Goal: Task Accomplishment & Management: Manage account settings

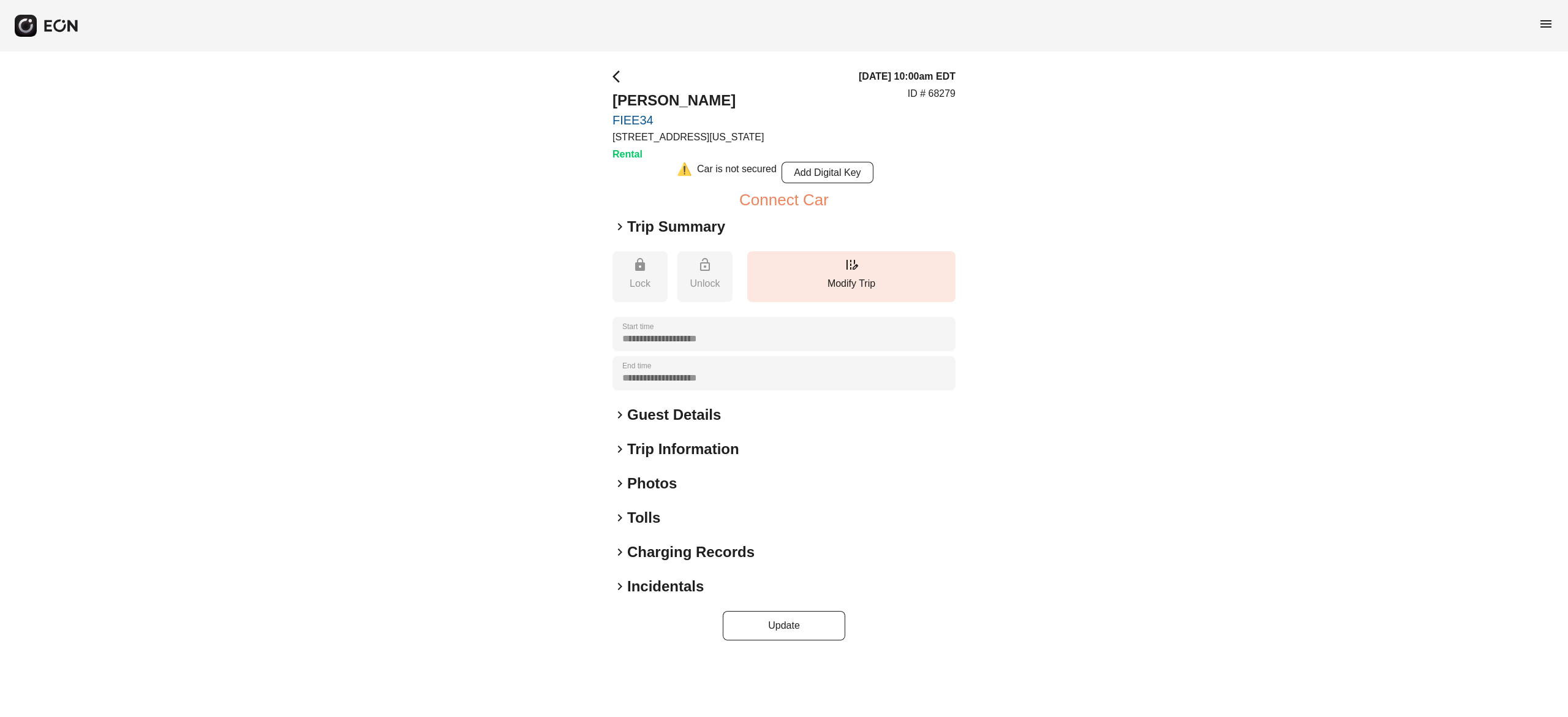
click at [668, 485] on h2 "Photos" at bounding box center [652, 484] width 50 height 20
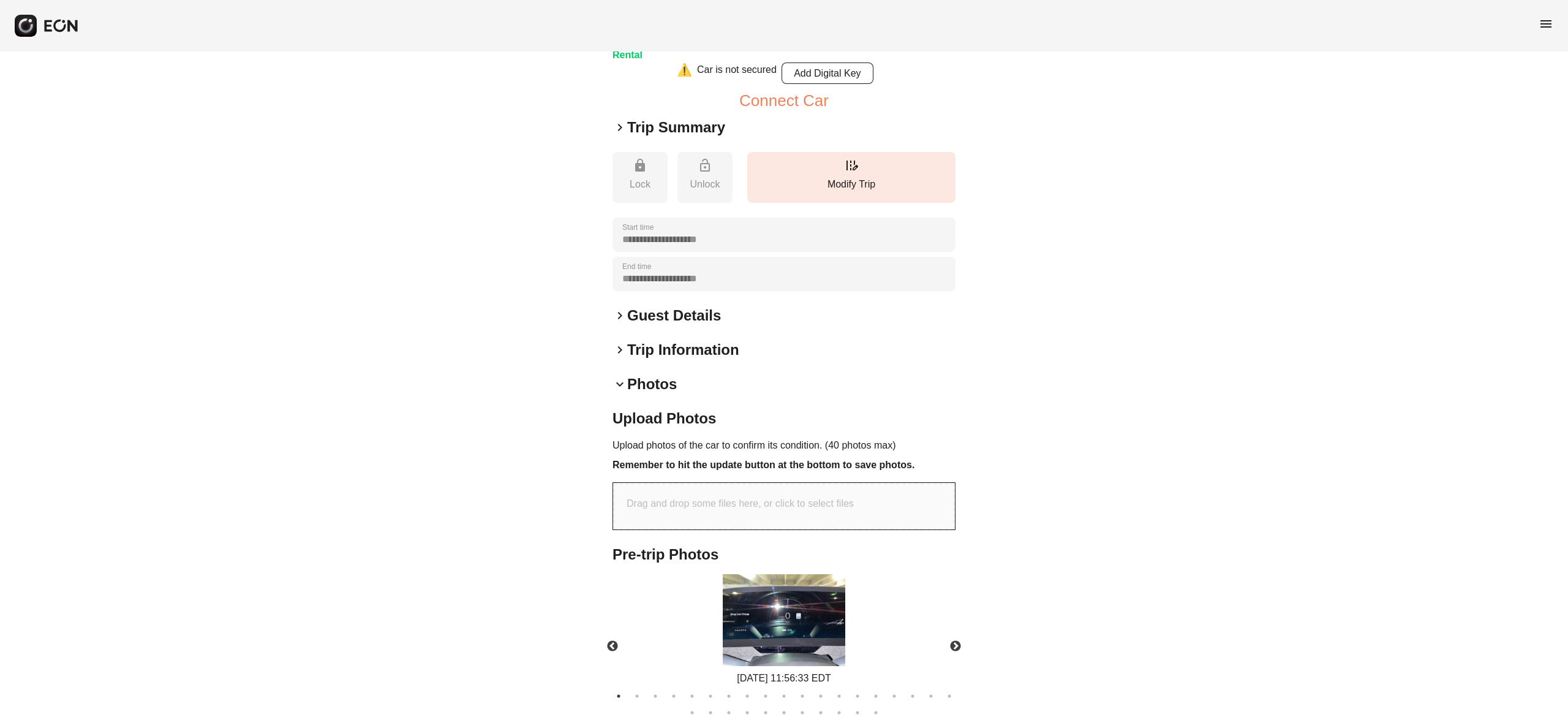
scroll to position [217, 0]
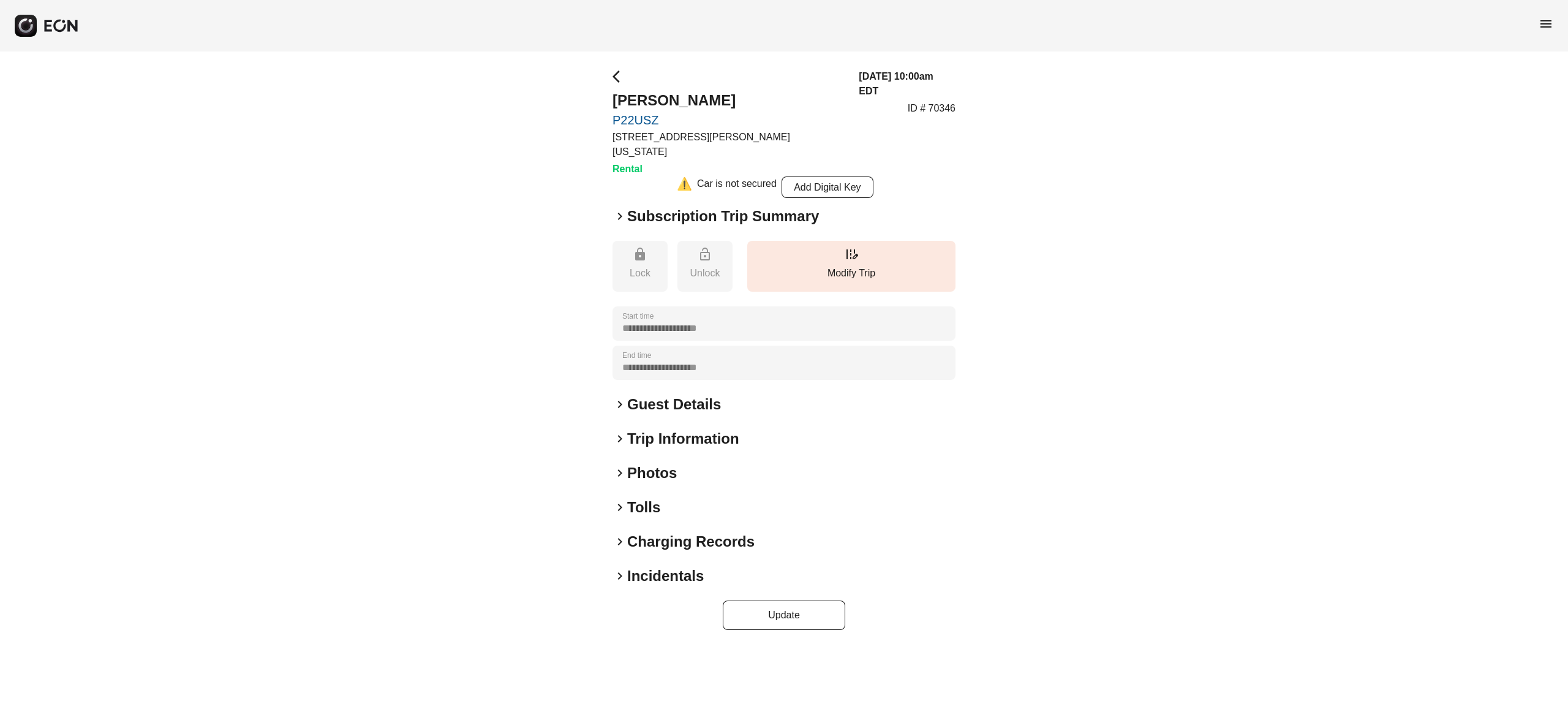
click at [655, 463] on h2 "Photos" at bounding box center [652, 473] width 50 height 20
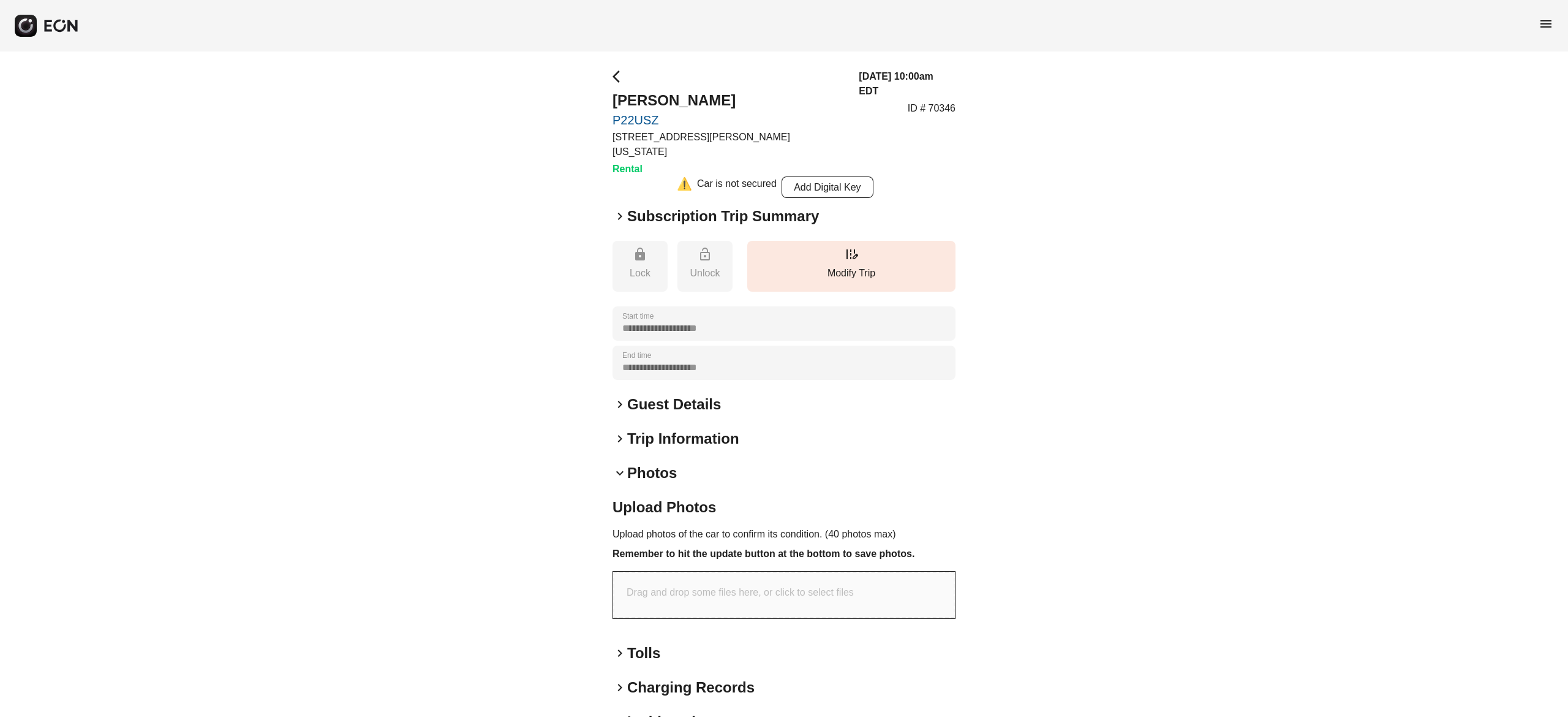
scroll to position [60, 0]
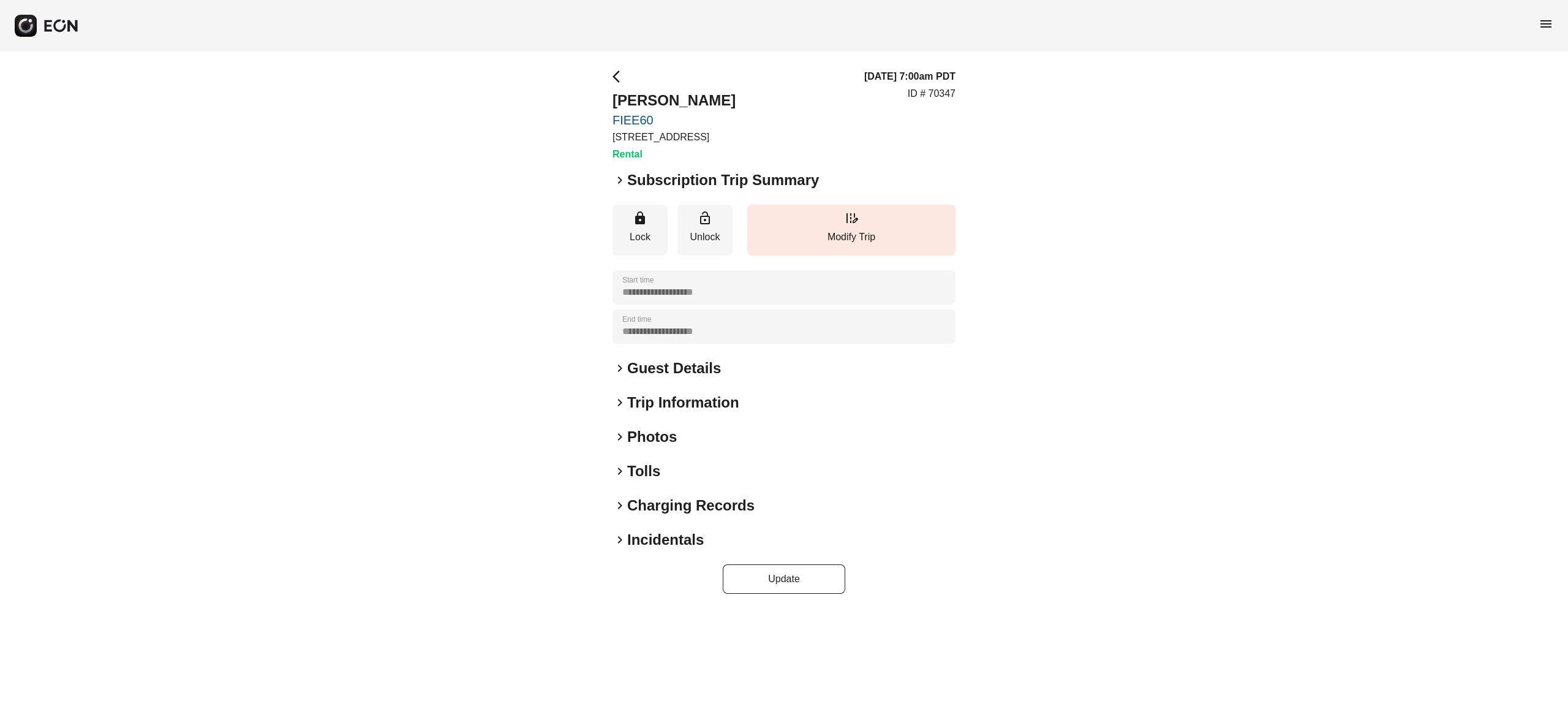
click at [665, 433] on h2 "Photos" at bounding box center [652, 437] width 50 height 20
click at [652, 431] on h2 "Photos" at bounding box center [652, 437] width 50 height 20
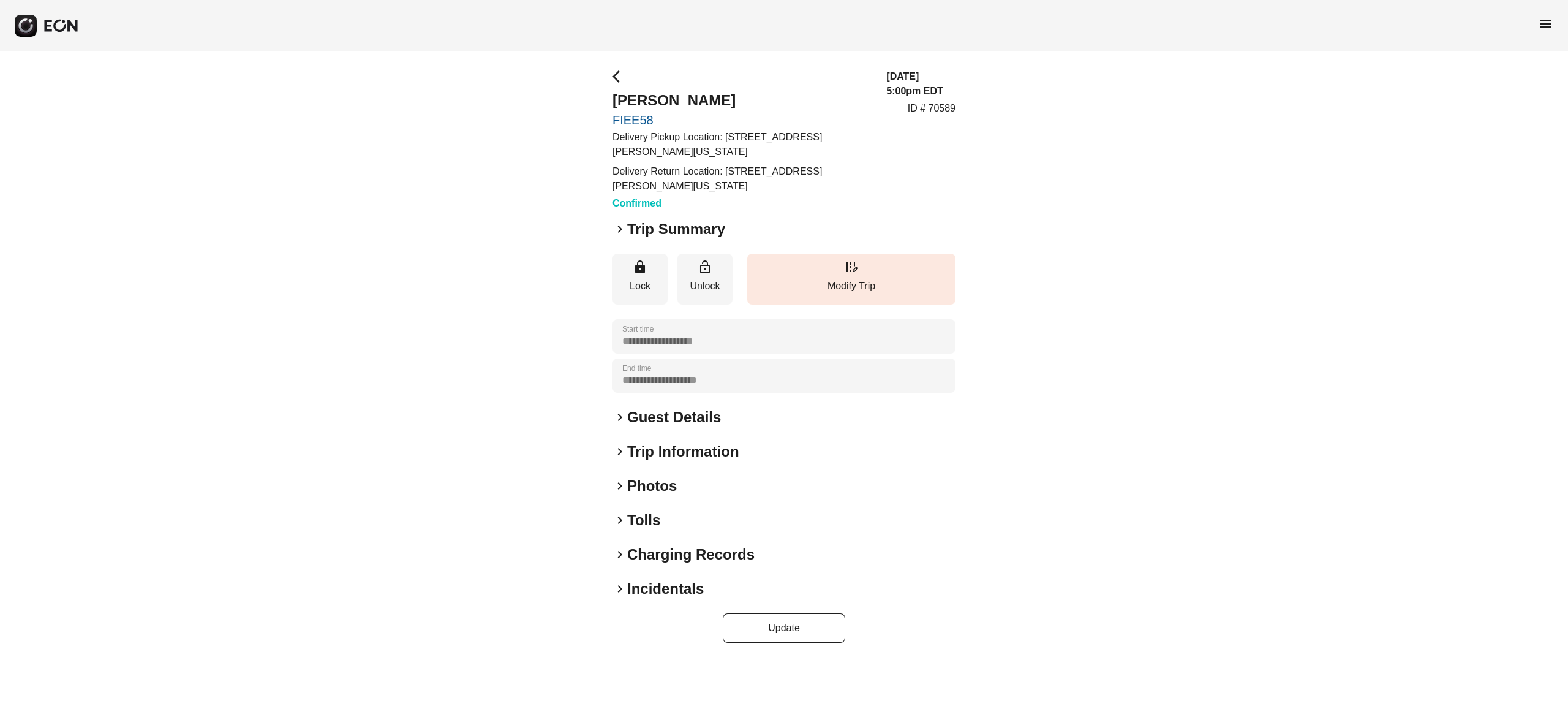
click at [648, 482] on h2 "Photos" at bounding box center [652, 486] width 50 height 20
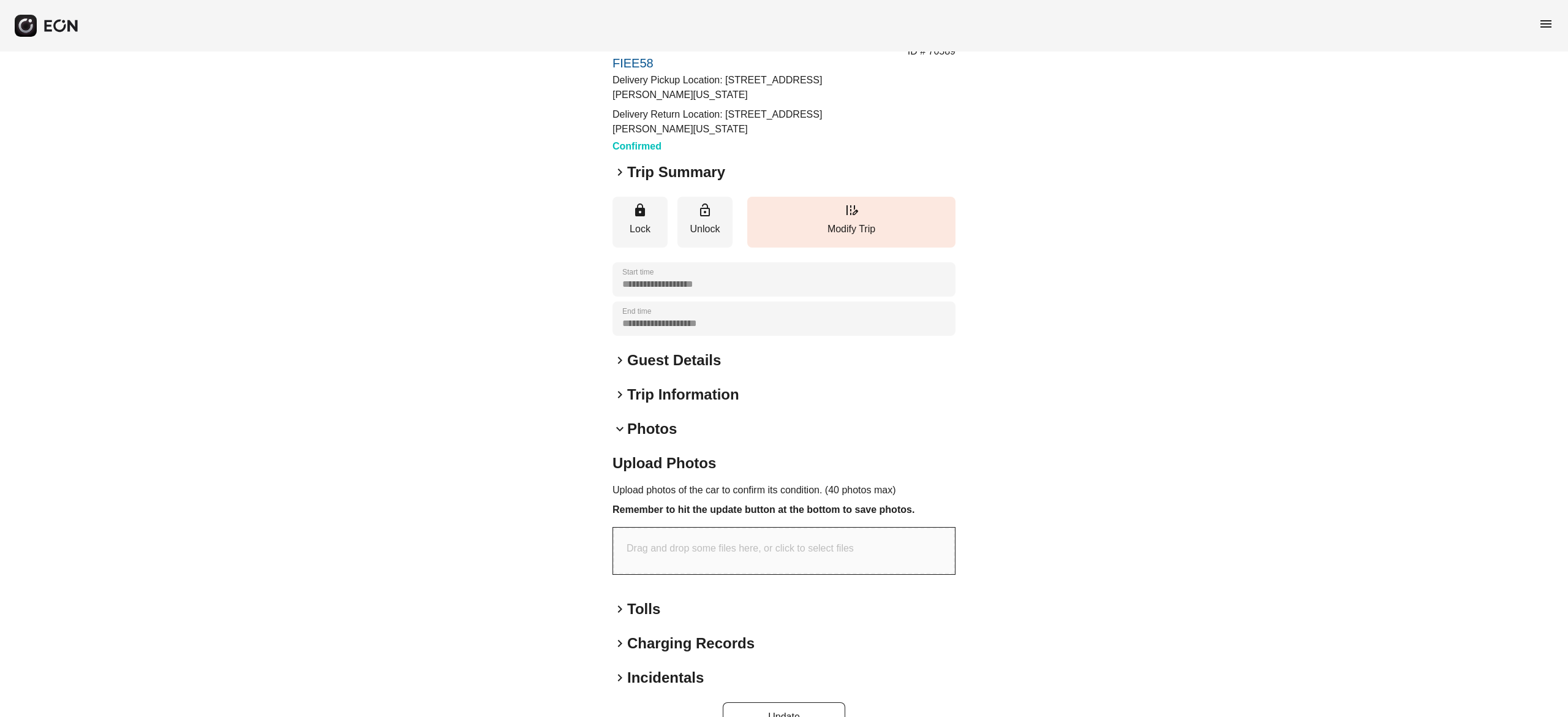
scroll to position [88, 0]
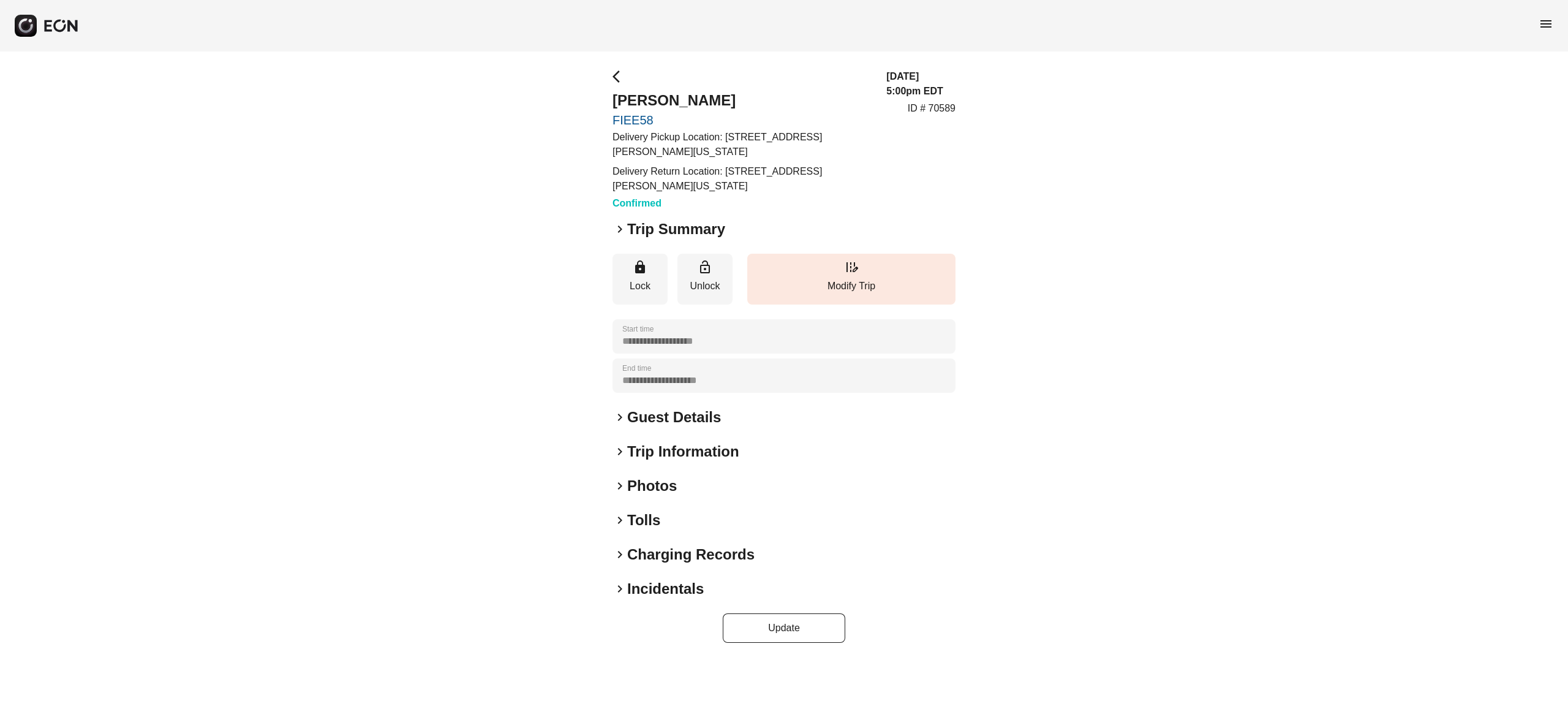
click at [667, 484] on h2 "Photos" at bounding box center [652, 486] width 50 height 20
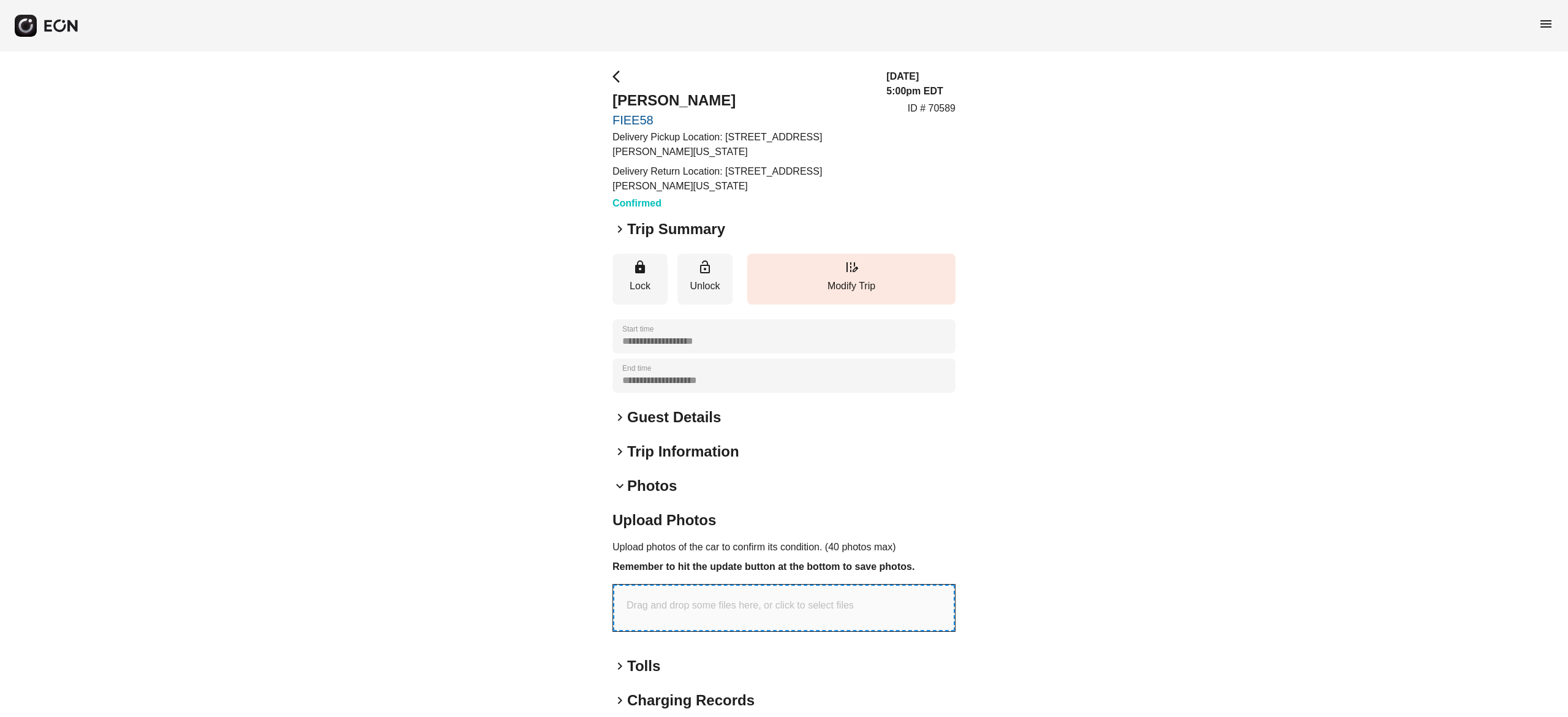
click at [787, 607] on p "Drag and drop some files here, or click to select files" at bounding box center [740, 606] width 227 height 15
type input "**********"
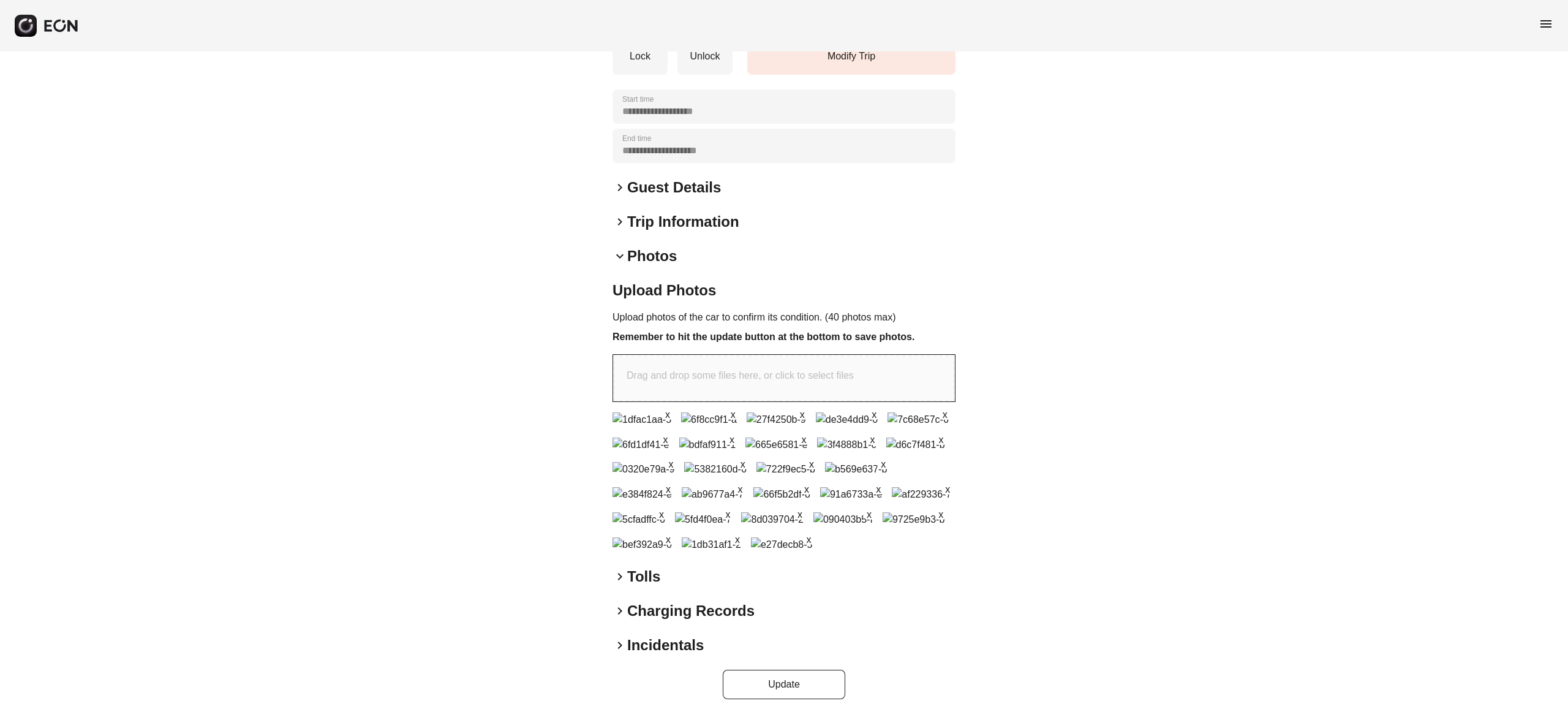
scroll to position [576, 0]
click at [792, 681] on button "Update" at bounding box center [784, 685] width 123 height 30
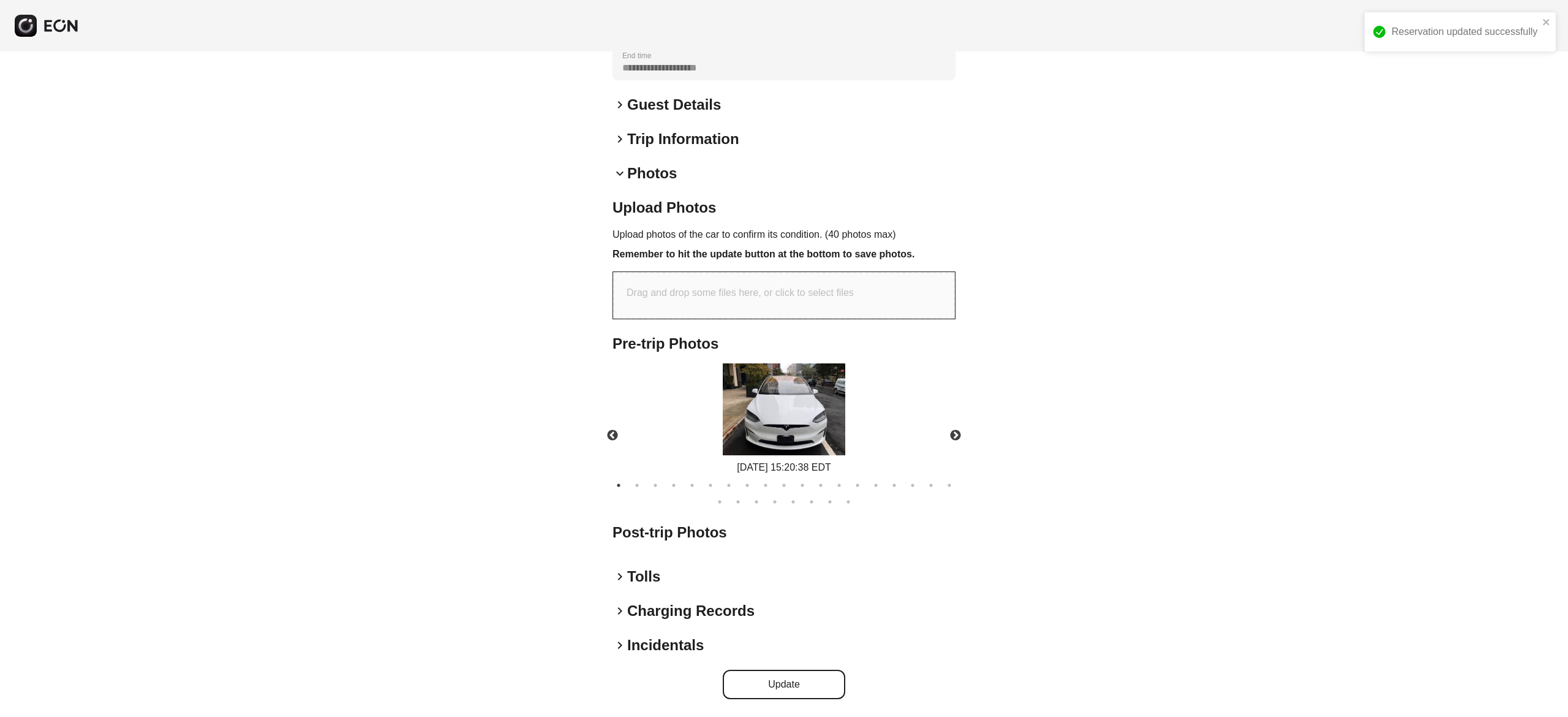
scroll to position [312, 0]
